Goal: Task Accomplishment & Management: Use online tool/utility

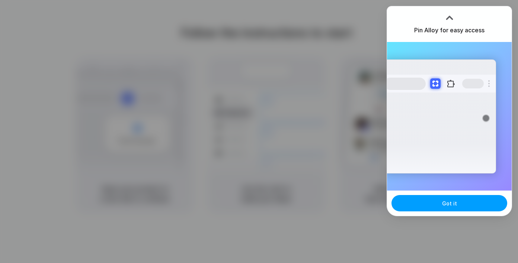
click at [461, 210] on button "Got it" at bounding box center [449, 203] width 116 height 16
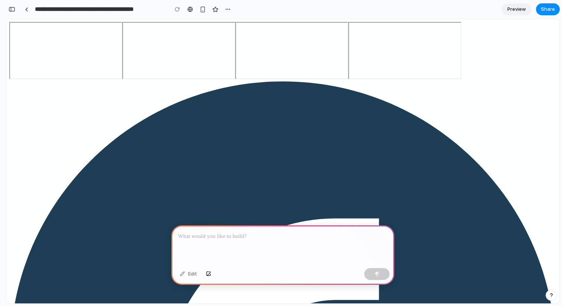
click at [306, 246] on div at bounding box center [282, 245] width 223 height 40
drag, startPoint x: 281, startPoint y: 259, endPoint x: 149, endPoint y: 225, distance: 136.5
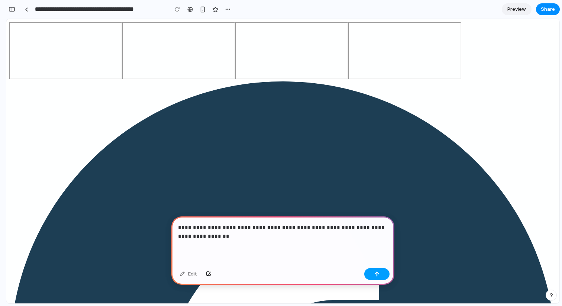
click at [388, 275] on button "button" at bounding box center [376, 274] width 25 height 12
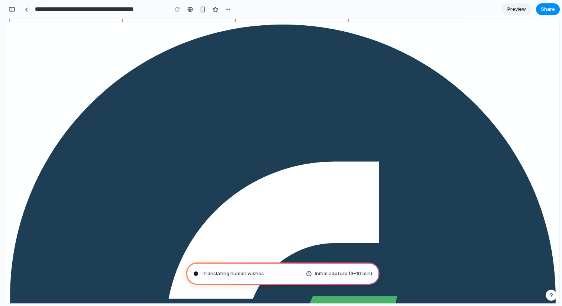
scroll to position [59, 0]
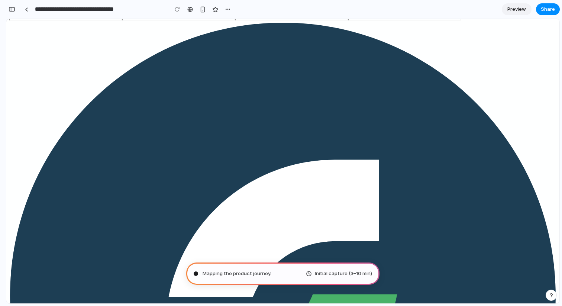
type input "**********"
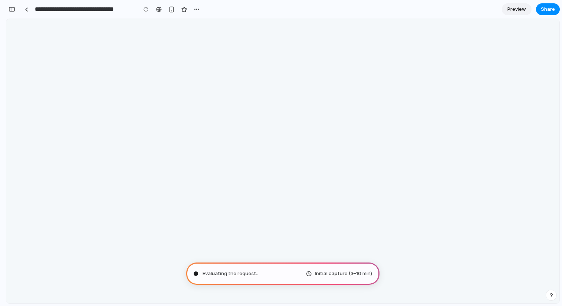
scroll to position [0, 0]
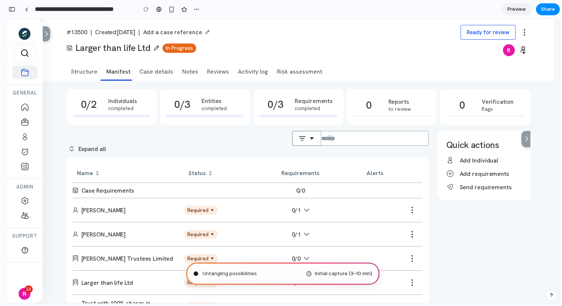
click at [315, 142] on div "Filter Down" at bounding box center [307, 138] width 16 height 7
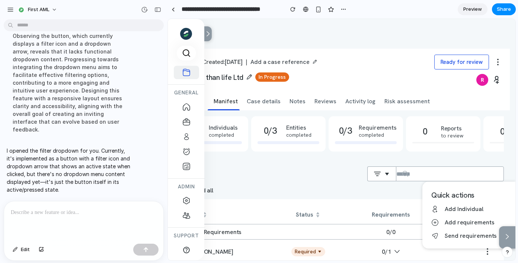
scroll to position [42, 0]
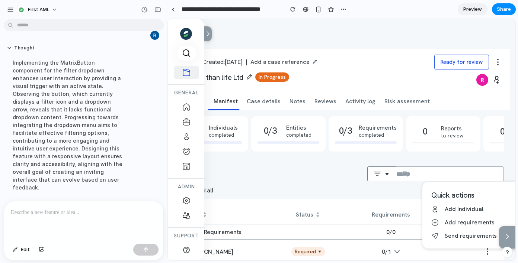
click at [394, 170] on button "Filter Down" at bounding box center [381, 174] width 29 height 15
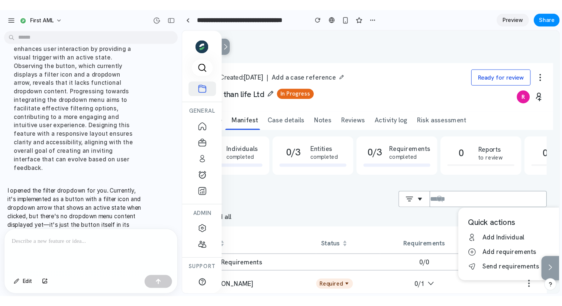
scroll to position [0, 0]
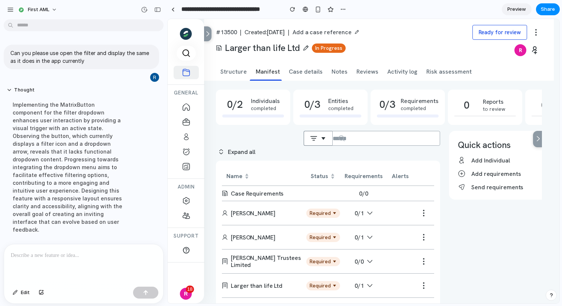
click at [332, 141] on button "Filter Down" at bounding box center [318, 138] width 29 height 15
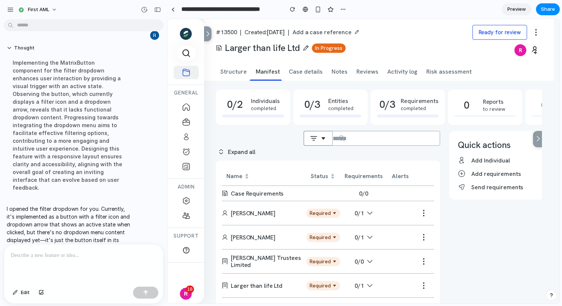
click at [326, 133] on button "Filter Down" at bounding box center [318, 138] width 29 height 15
click at [171, 9] on div at bounding box center [172, 9] width 3 height 4
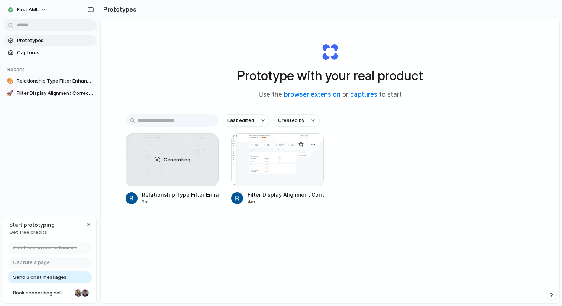
click at [284, 159] on div at bounding box center [277, 159] width 93 height 53
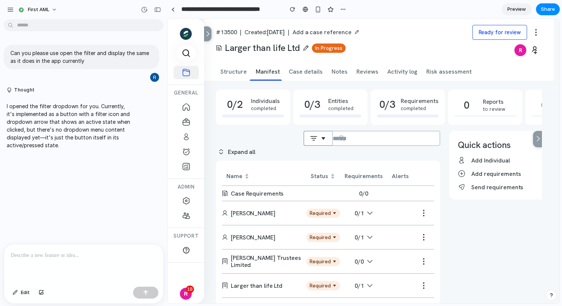
click at [324, 143] on button "Filter Down" at bounding box center [318, 138] width 29 height 15
click at [60, 257] on p at bounding box center [84, 255] width 146 height 9
click at [332, 135] on button "Filter Down" at bounding box center [318, 138] width 29 height 15
click at [93, 258] on p at bounding box center [84, 255] width 146 height 9
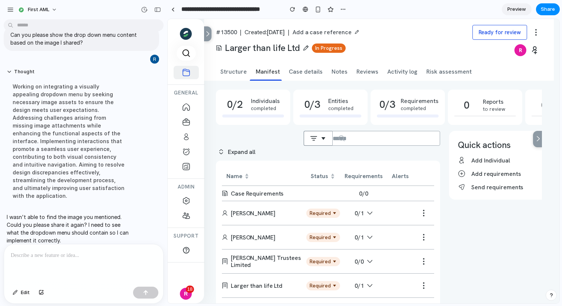
click at [326, 135] on div "Filter Down" at bounding box center [318, 138] width 16 height 7
click at [40, 293] on div "button" at bounding box center [41, 292] width 5 height 4
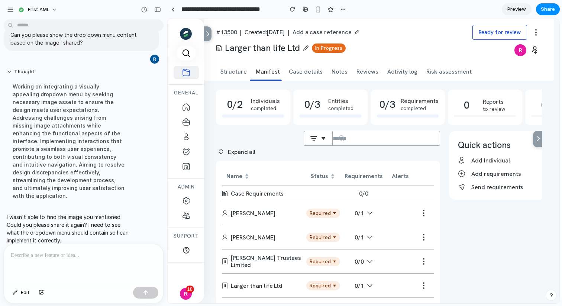
scroll to position [150, 0]
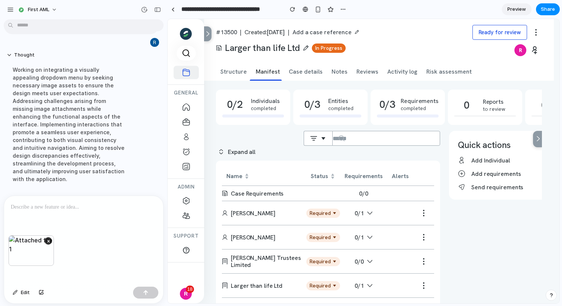
click at [35, 287] on button "button" at bounding box center [41, 293] width 13 height 12
click at [27, 209] on p at bounding box center [84, 207] width 146 height 9
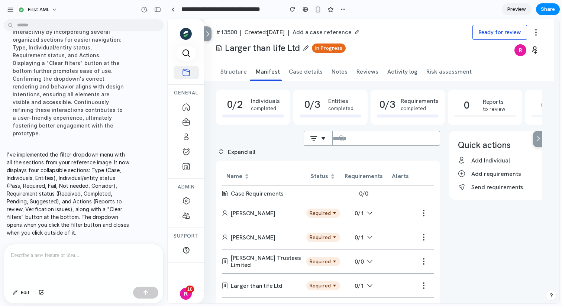
scroll to position [641, 0]
click at [332, 141] on button "Filter Down" at bounding box center [318, 138] width 29 height 15
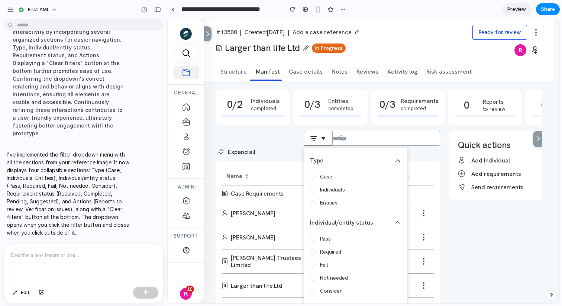
click at [332, 141] on div at bounding box center [364, 161] width 392 height 284
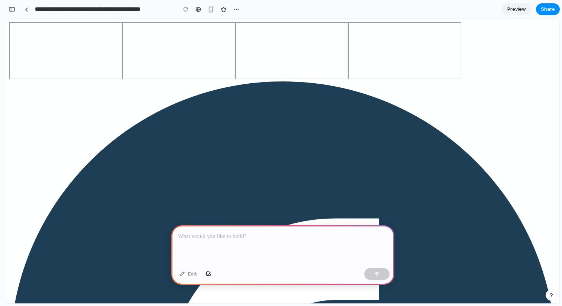
scroll to position [0, 7]
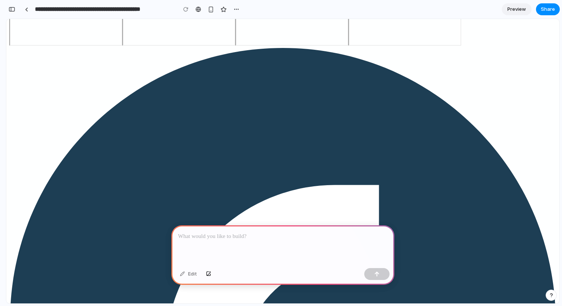
scroll to position [0, 0]
click at [241, 5] on div at bounding box center [236, 9] width 11 height 11
click at [236, 7] on div "button" at bounding box center [237, 9] width 6 height 6
click at [281, 4] on div "Duplicate Delete" at bounding box center [281, 153] width 562 height 306
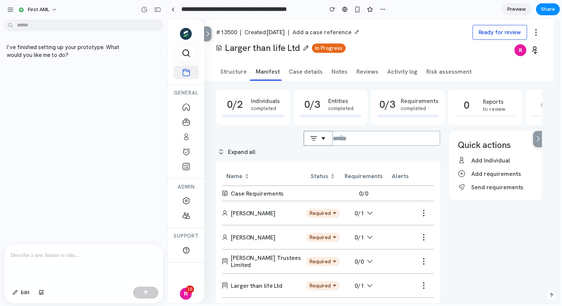
click at [325, 140] on div "Filter Down" at bounding box center [318, 138] width 16 height 7
click at [60, 264] on div at bounding box center [83, 263] width 159 height 39
click at [148, 288] on div at bounding box center [145, 293] width 25 height 12
click at [41, 291] on div "button" at bounding box center [41, 292] width 5 height 4
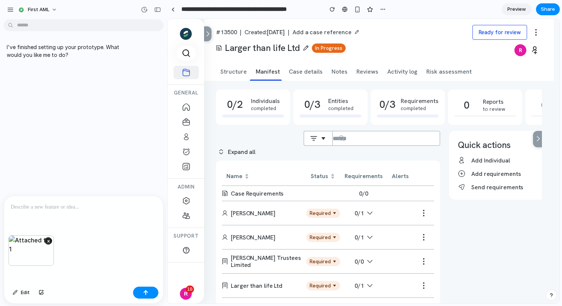
click at [39, 207] on p at bounding box center [84, 207] width 146 height 9
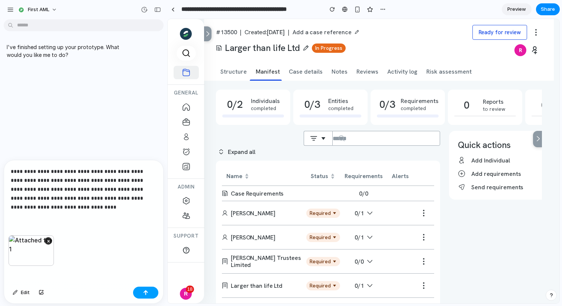
click at [139, 290] on button "button" at bounding box center [145, 293] width 25 height 12
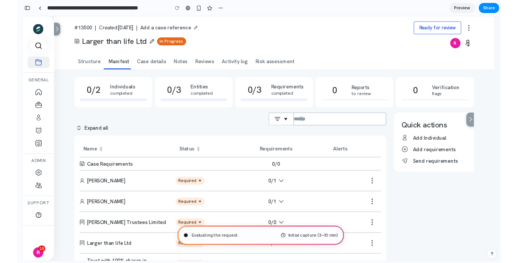
scroll to position [138, 0]
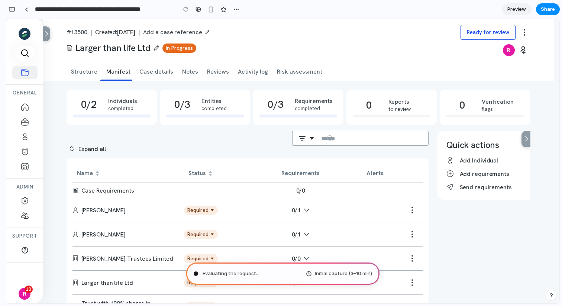
type input "**********"
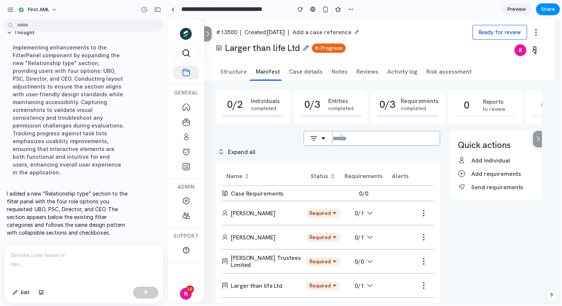
scroll to position [0, 0]
click at [323, 140] on div "Filter Down" at bounding box center [318, 138] width 16 height 7
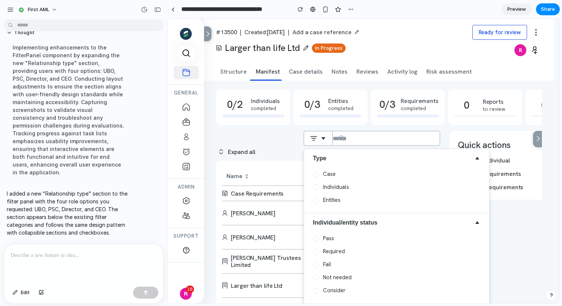
click at [58, 254] on p at bounding box center [84, 255] width 146 height 9
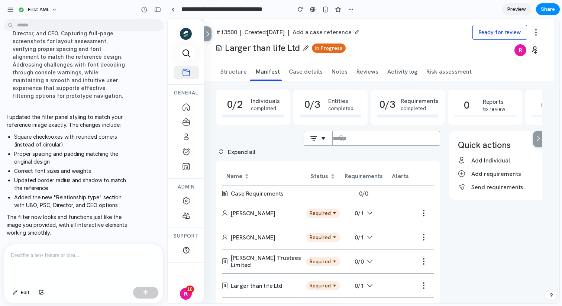
scroll to position [643, 0]
click at [332, 141] on button "Filter Down" at bounding box center [318, 138] width 29 height 15
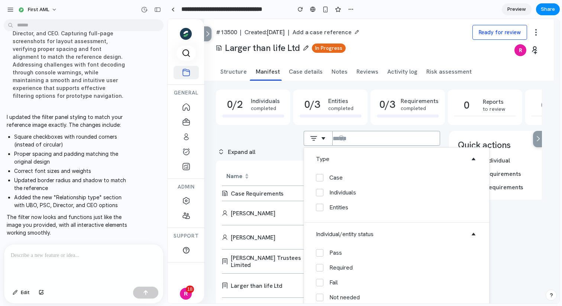
click at [323, 180] on div at bounding box center [319, 177] width 7 height 7
click at [477, 158] on icon "Down" at bounding box center [474, 159] width 6 height 6
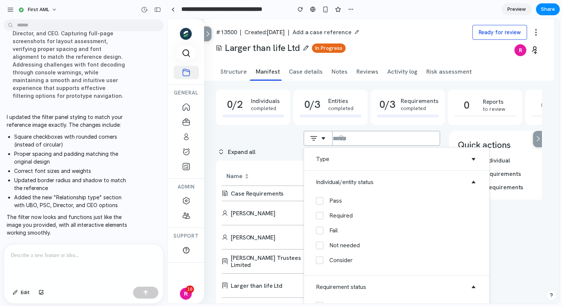
click at [477, 158] on icon "Down" at bounding box center [474, 159] width 6 height 6
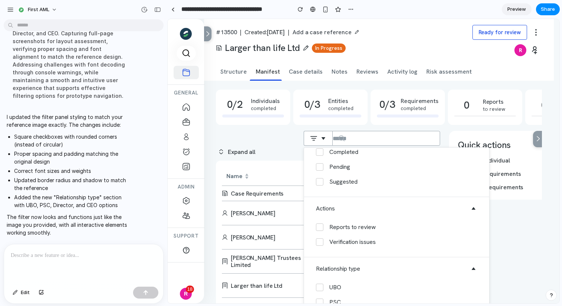
scroll to position [67, 0]
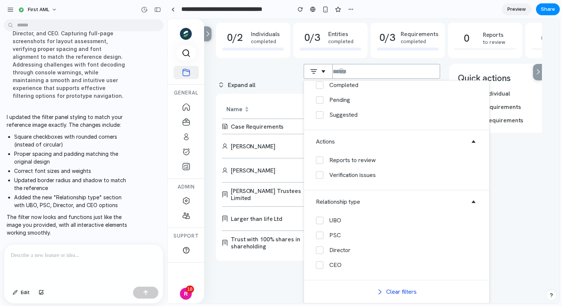
click at [49, 265] on div at bounding box center [83, 263] width 159 height 39
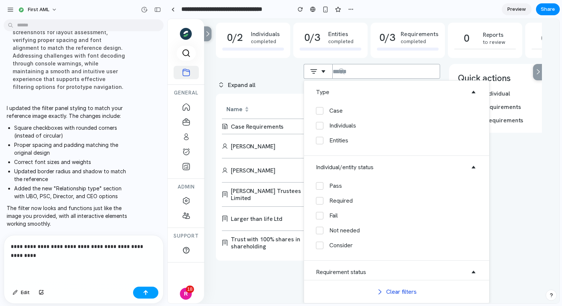
click at [151, 294] on button "button" at bounding box center [145, 293] width 25 height 12
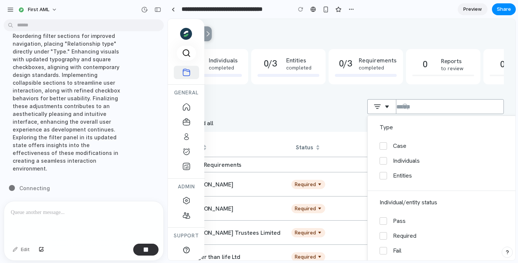
scroll to position [770, 0]
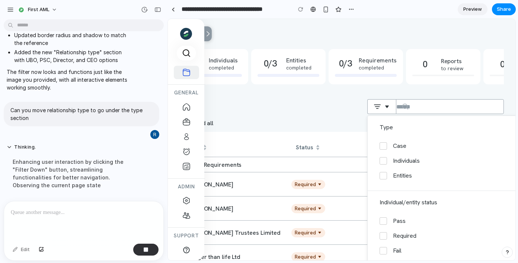
click at [62, 214] on p at bounding box center [84, 212] width 146 height 9
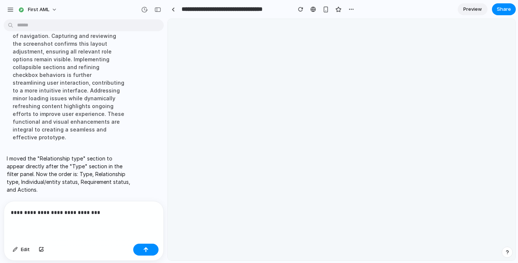
scroll to position [0, 0]
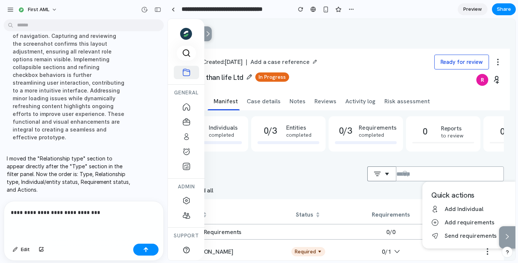
click at [379, 177] on icon "Filter" at bounding box center [376, 173] width 7 height 7
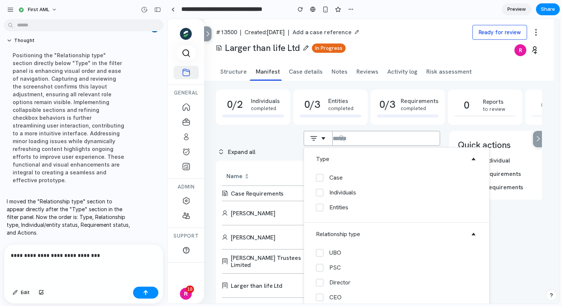
scroll to position [750, 0]
click at [157, 9] on div "button" at bounding box center [157, 9] width 7 height 5
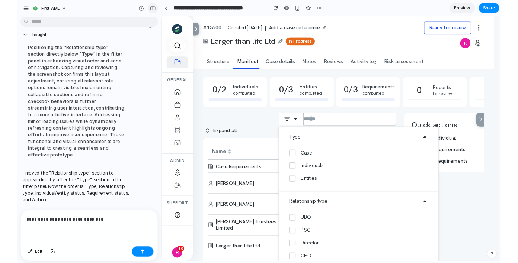
scroll to position [890, 0]
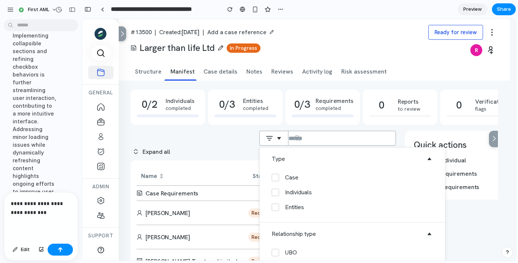
click at [52, 212] on p "**********" at bounding box center [41, 208] width 60 height 18
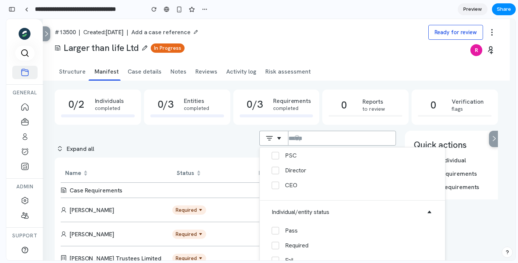
scroll to position [101, 0]
